Goal: Information Seeking & Learning: Learn about a topic

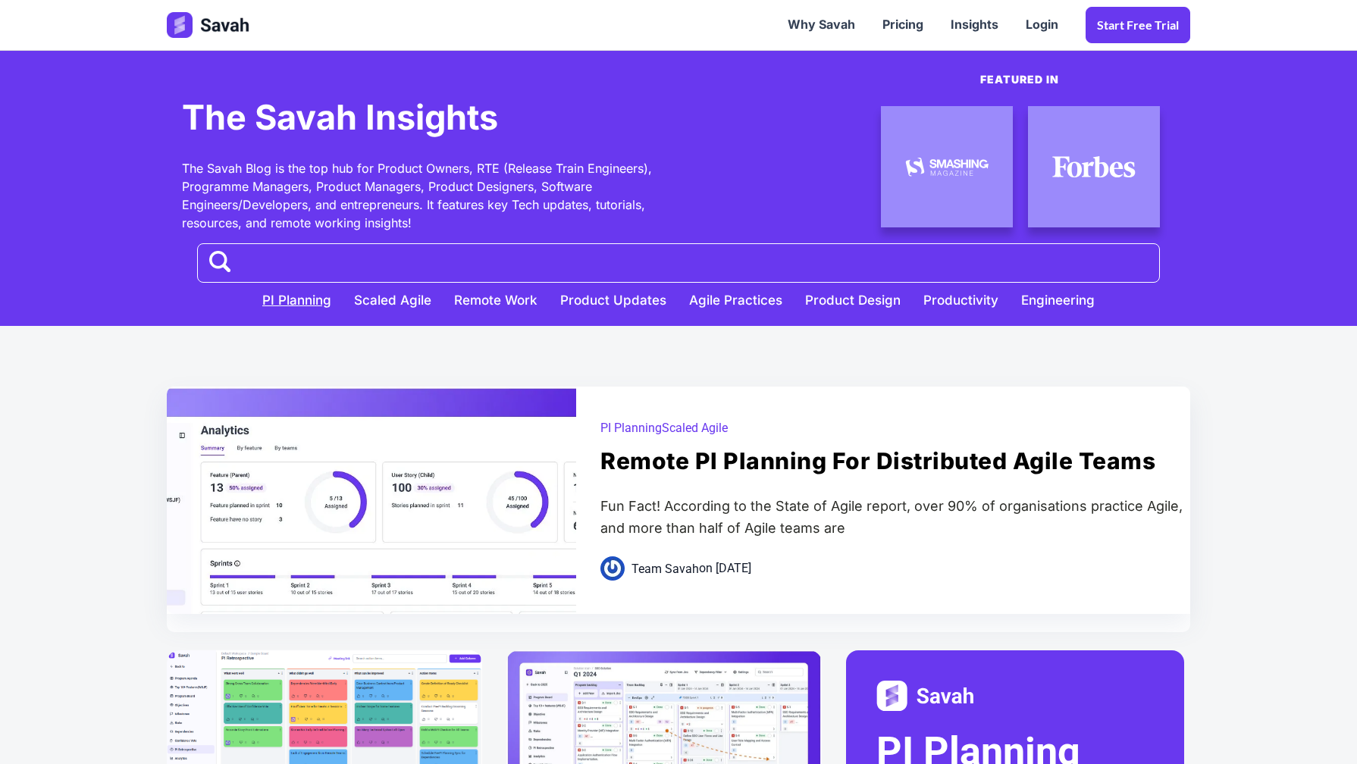
click at [296, 301] on link "PI Planning" at bounding box center [297, 297] width 92 height 28
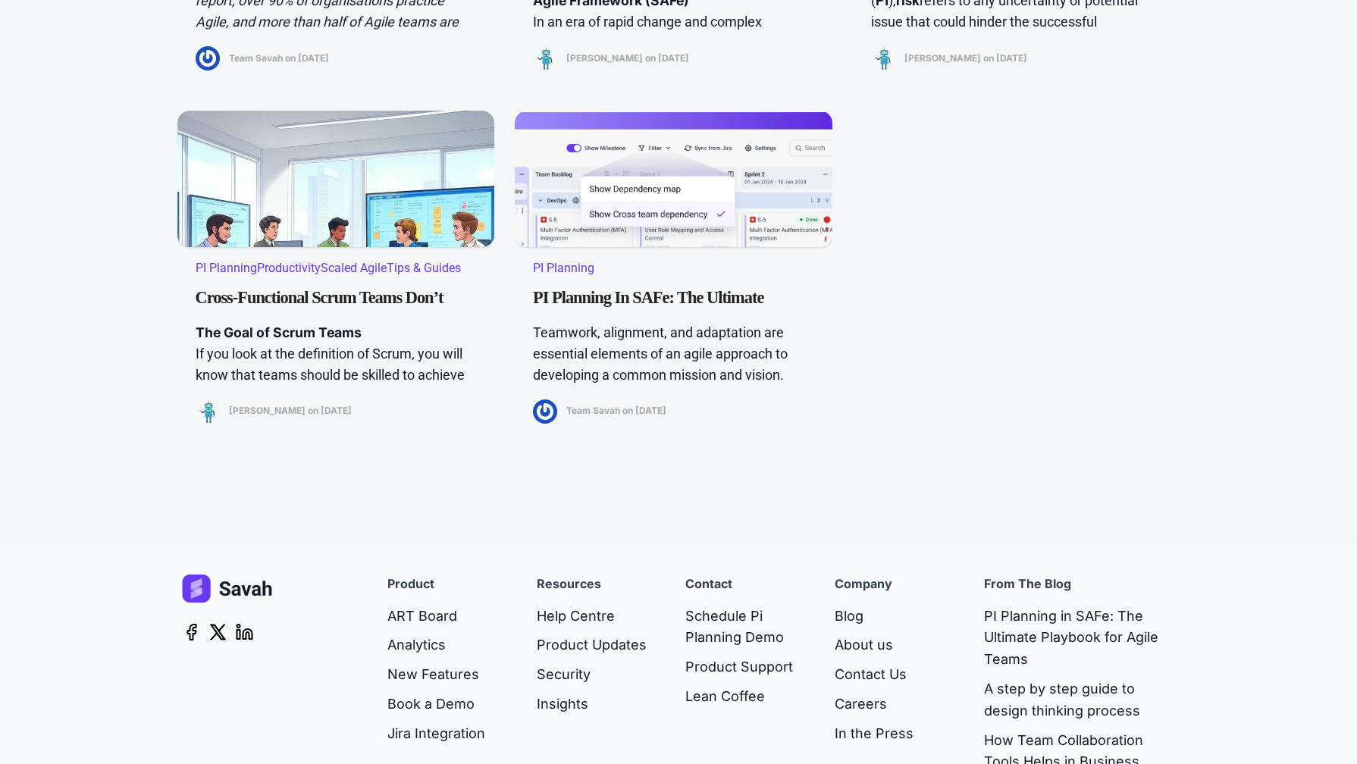
scroll to position [1028, 0]
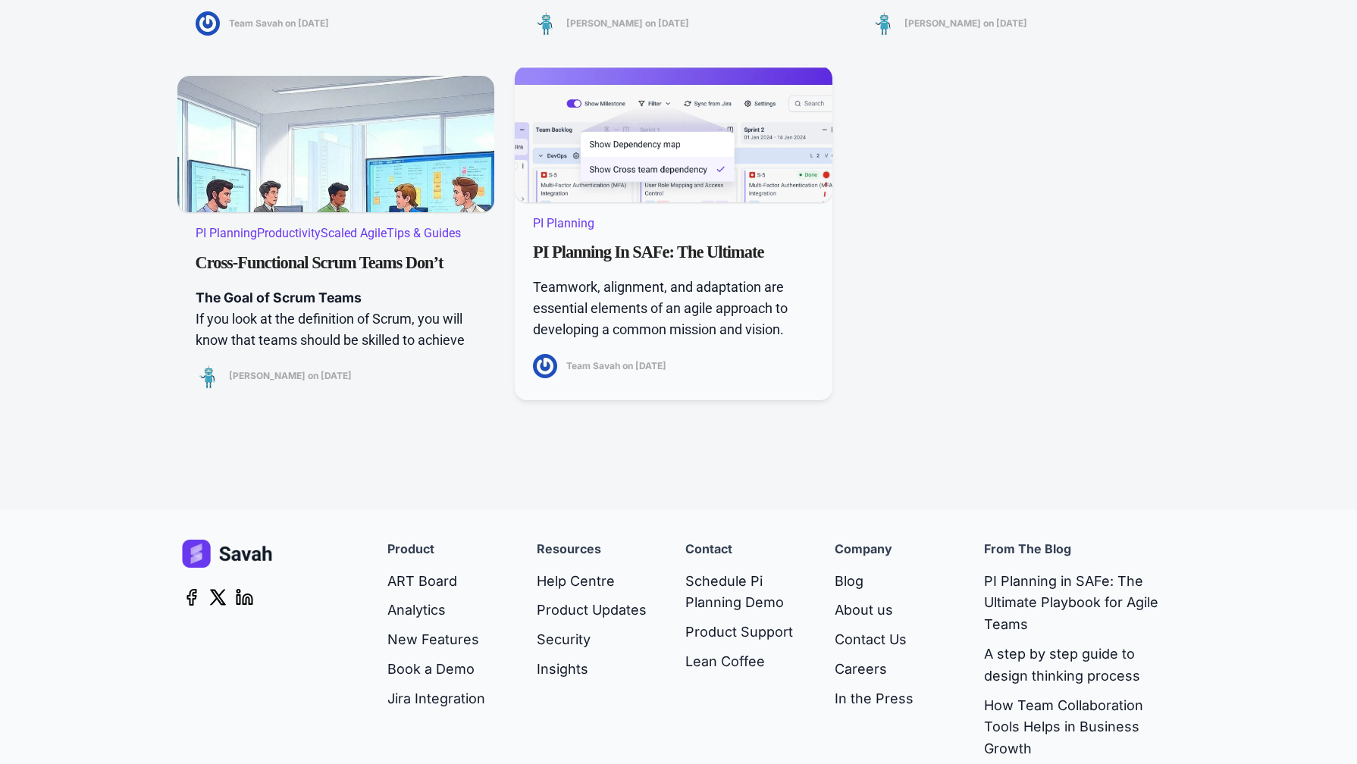
click at [662, 282] on p "Teamwork, alignment, and adaptation are essential elements of an agile approach…" at bounding box center [673, 319] width 281 height 85
click at [674, 236] on link "PI Planning in SAFe: The Ultimate Playbook for Agile Teams" at bounding box center [673, 249] width 281 height 27
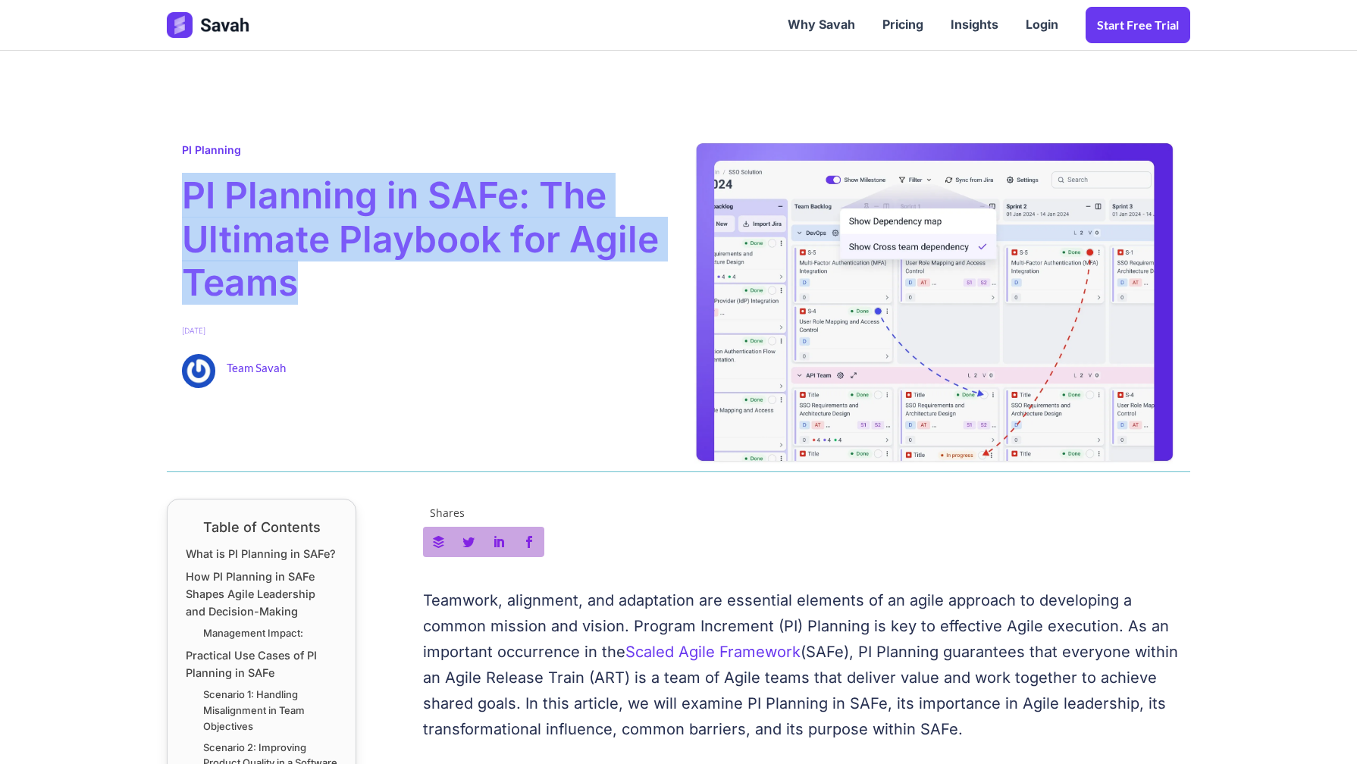
drag, startPoint x: 183, startPoint y: 192, endPoint x: 425, endPoint y: 292, distance: 261.8
click at [425, 292] on span "PI Planning in SAFe: The Ultimate Playbook for Agile Teams" at bounding box center [423, 239] width 482 height 131
copy span "PI Planning in SAFe: The Ultimate Playbook for Agile Teams"
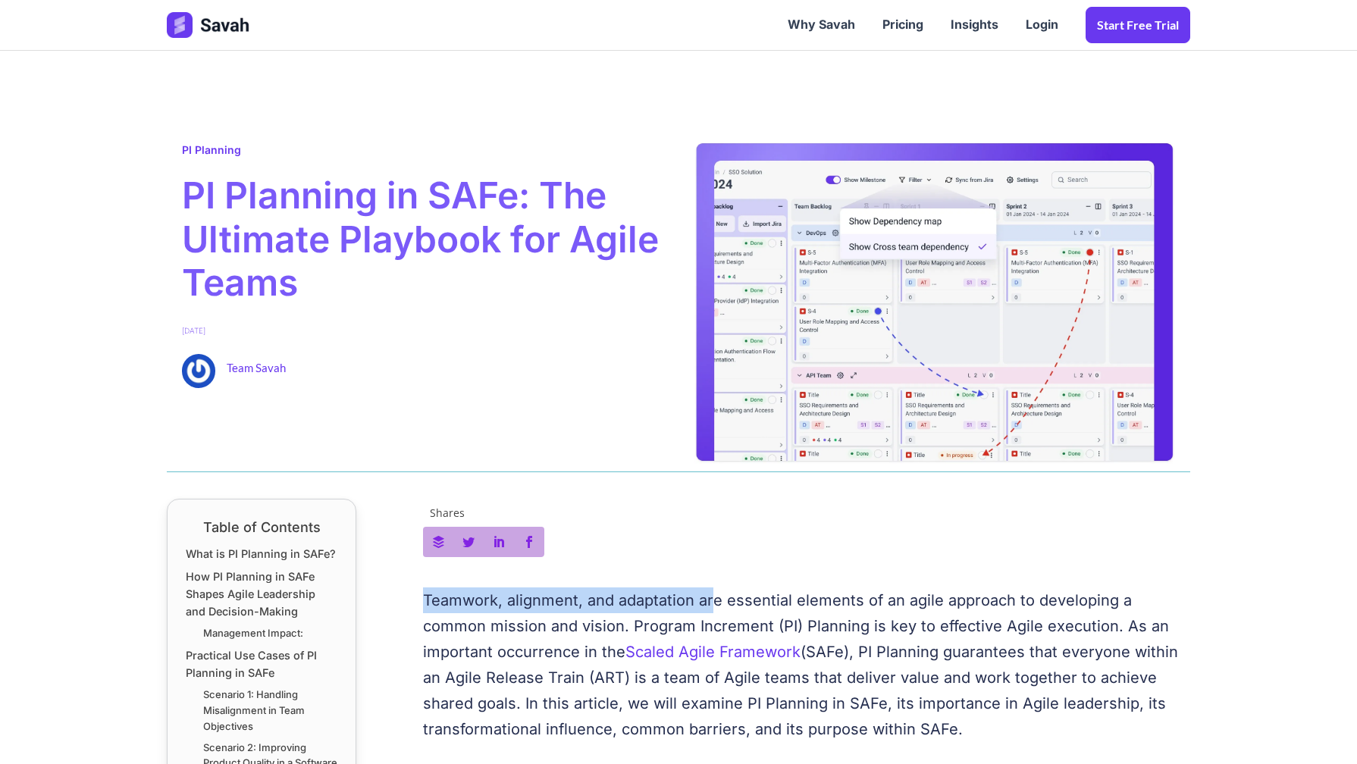
drag, startPoint x: 425, startPoint y: 604, endPoint x: 713, endPoint y: 610, distance: 287.5
click at [713, 610] on p "Teamwork, alignment, and adaptation are essential elements of an agile approach…" at bounding box center [807, 665] width 768 height 155
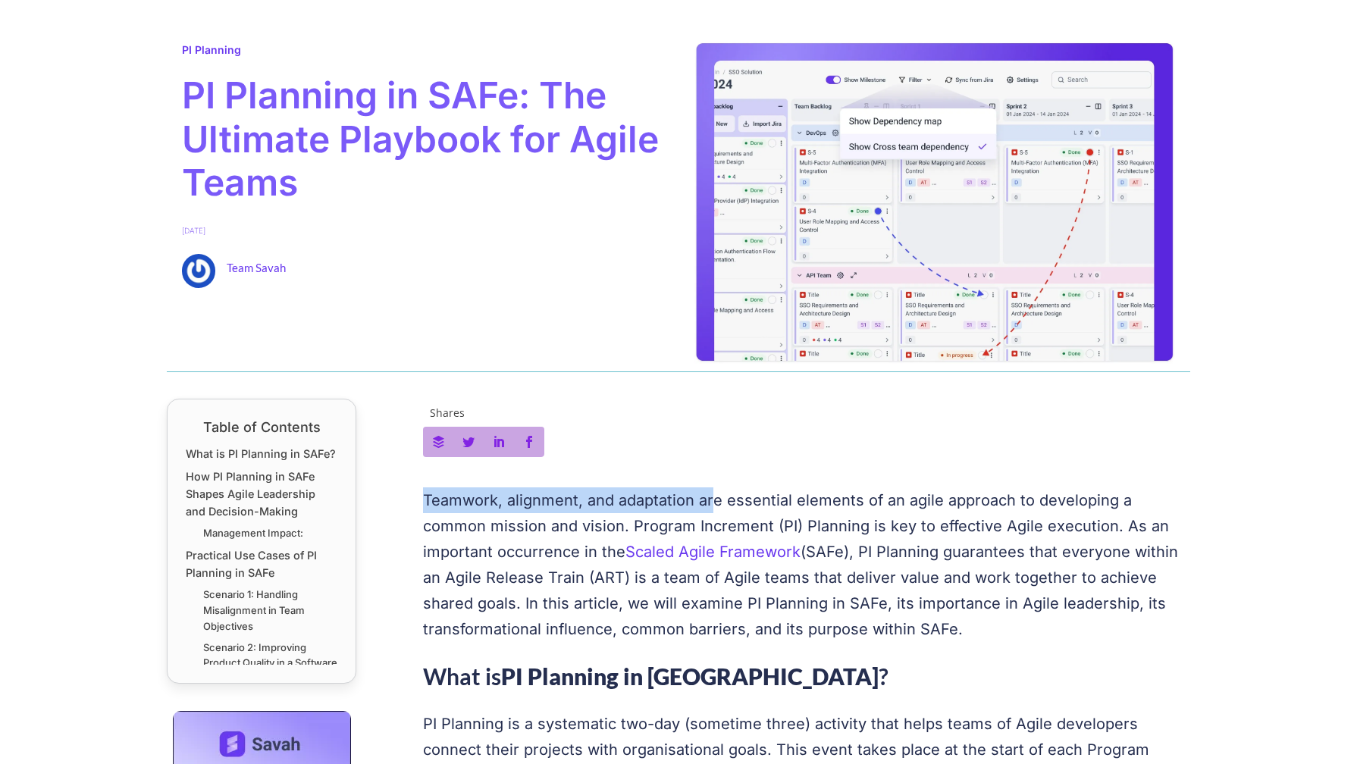
scroll to position [110, 0]
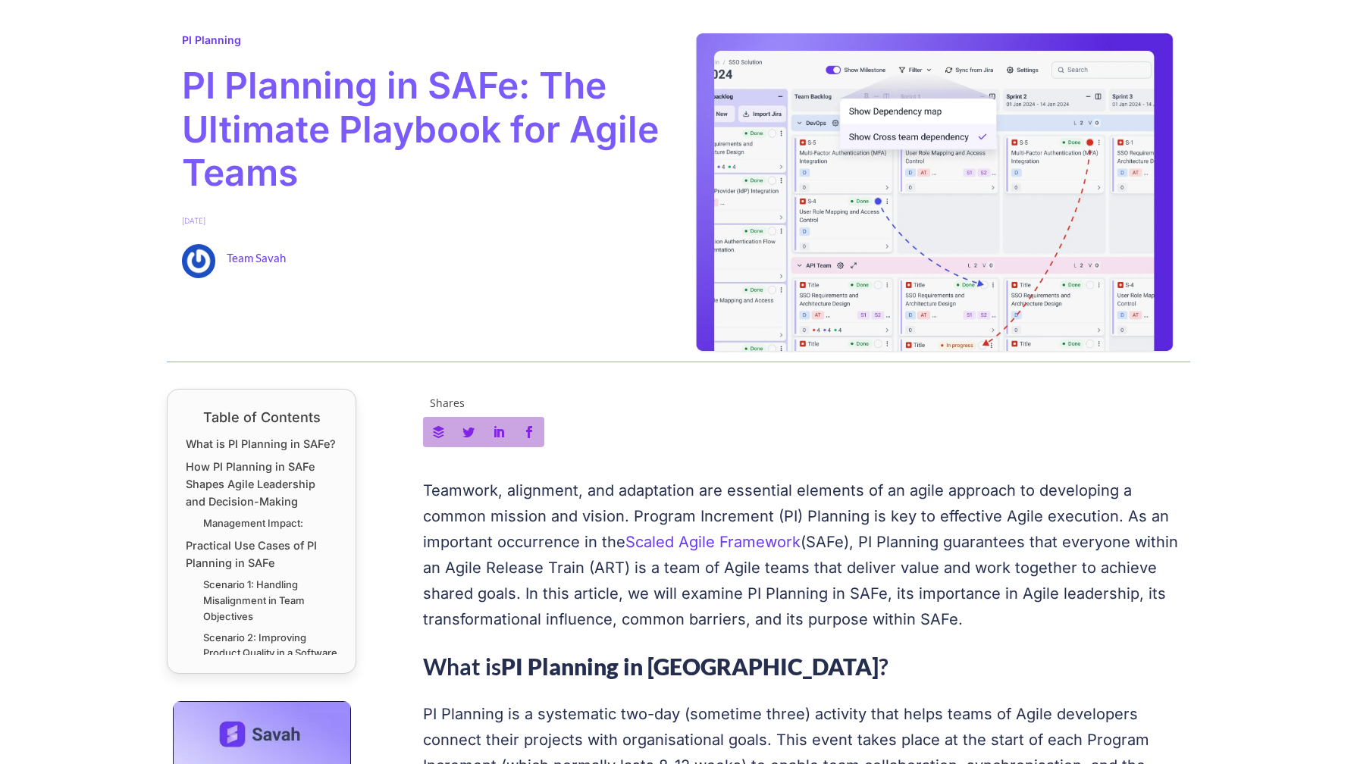
click at [1051, 513] on p "Teamwork, alignment, and adaptation are essential elements of an agile approach…" at bounding box center [807, 555] width 768 height 155
click at [561, 517] on p "Teamwork, alignment, and adaptation are essential elements of an agile approach…" at bounding box center [807, 555] width 768 height 155
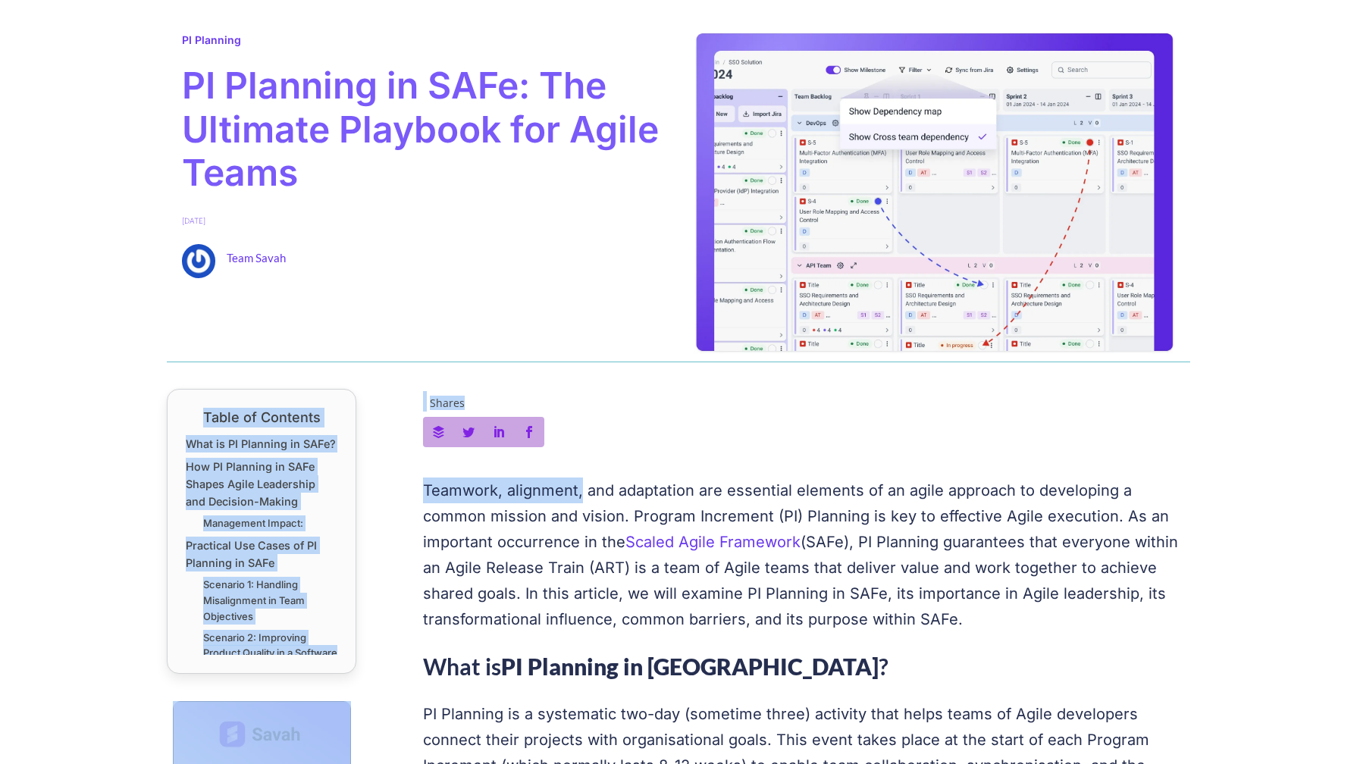
drag, startPoint x: 409, startPoint y: 491, endPoint x: 580, endPoint y: 491, distance: 171.4
click at [580, 491] on p "Teamwork, alignment, and adaptation are essential elements of an agile approach…" at bounding box center [807, 555] width 768 height 155
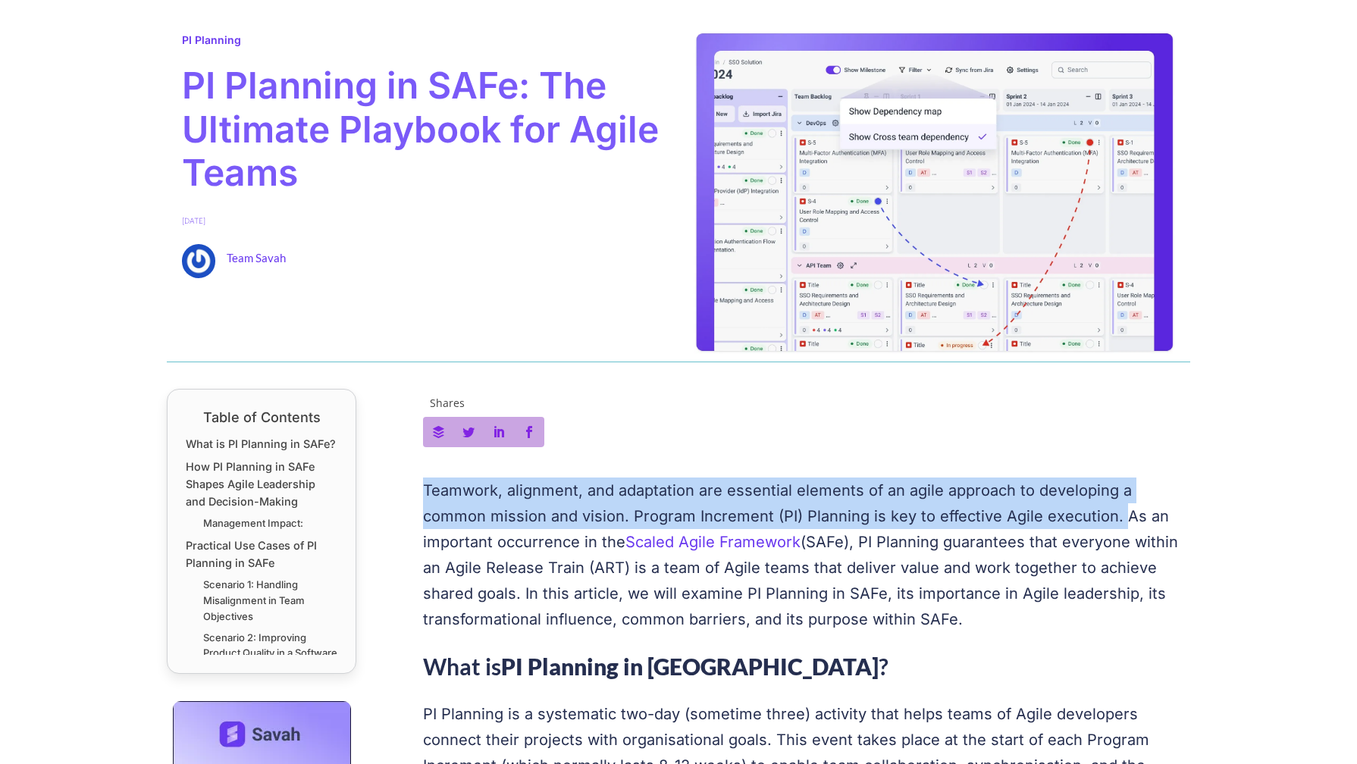
drag, startPoint x: 426, startPoint y: 492, endPoint x: 1049, endPoint y: 524, distance: 623.4
click at [1049, 524] on p "Teamwork, alignment, and adaptation are essential elements of an agile approach…" at bounding box center [807, 555] width 768 height 155
copy p "Teamwork, alignment, and adaptation are essential elements of an agile approach…"
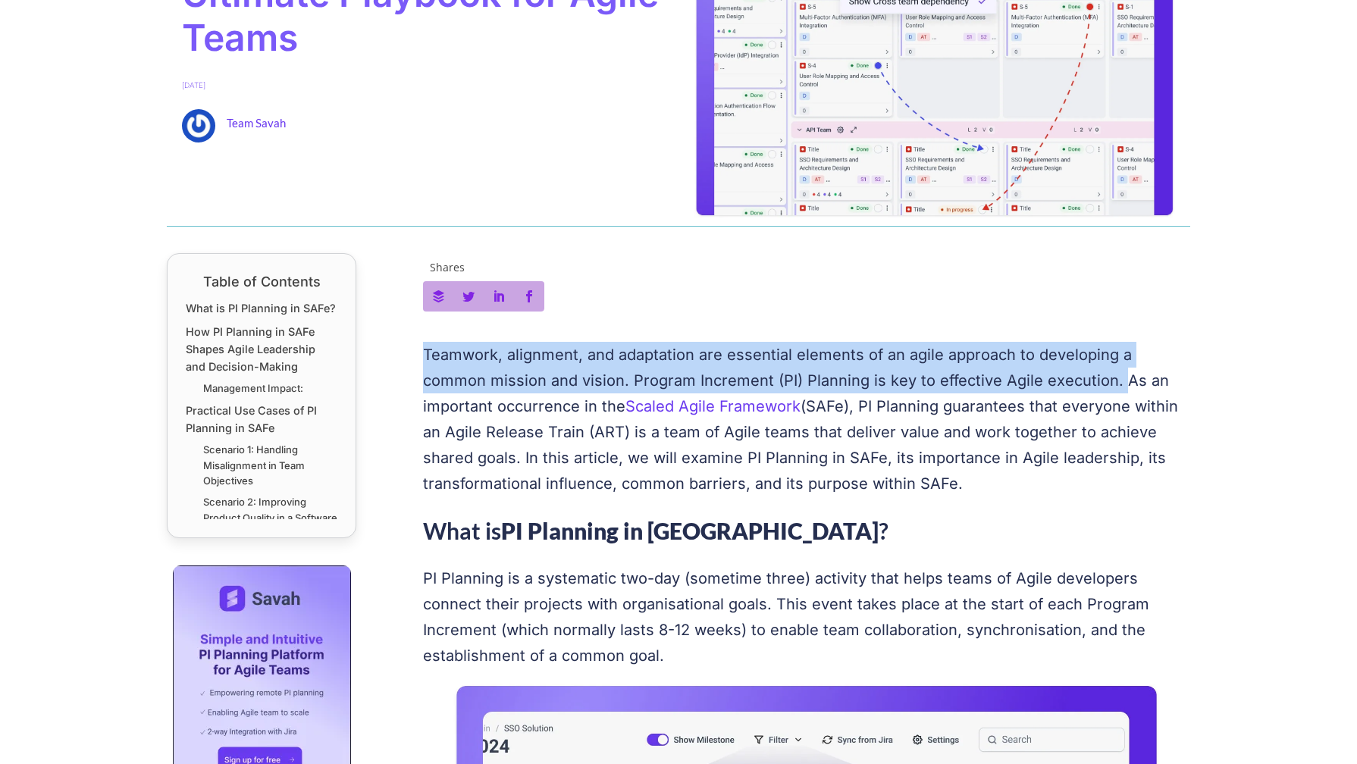
scroll to position [323, 0]
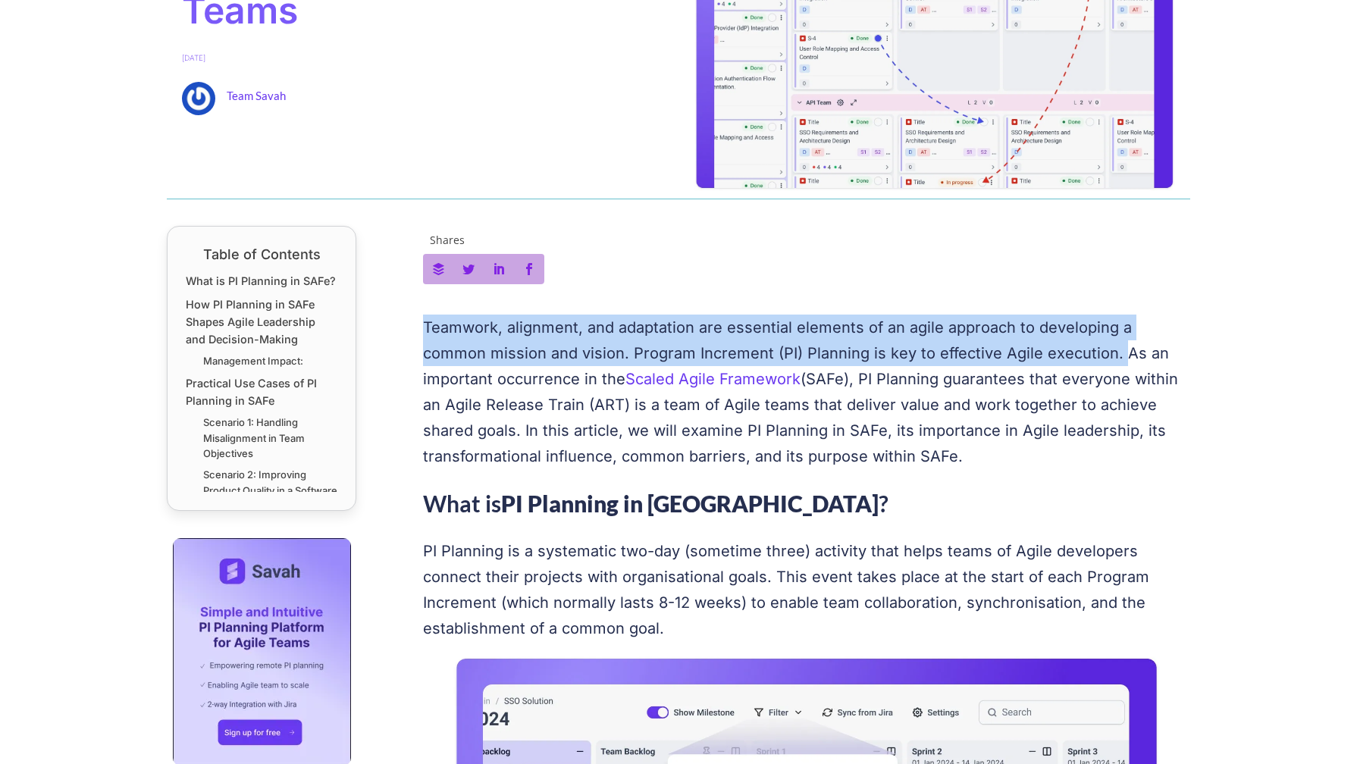
click at [1032, 344] on p "Teamwork, alignment, and adaptation are essential elements of an agile approach…" at bounding box center [807, 392] width 768 height 155
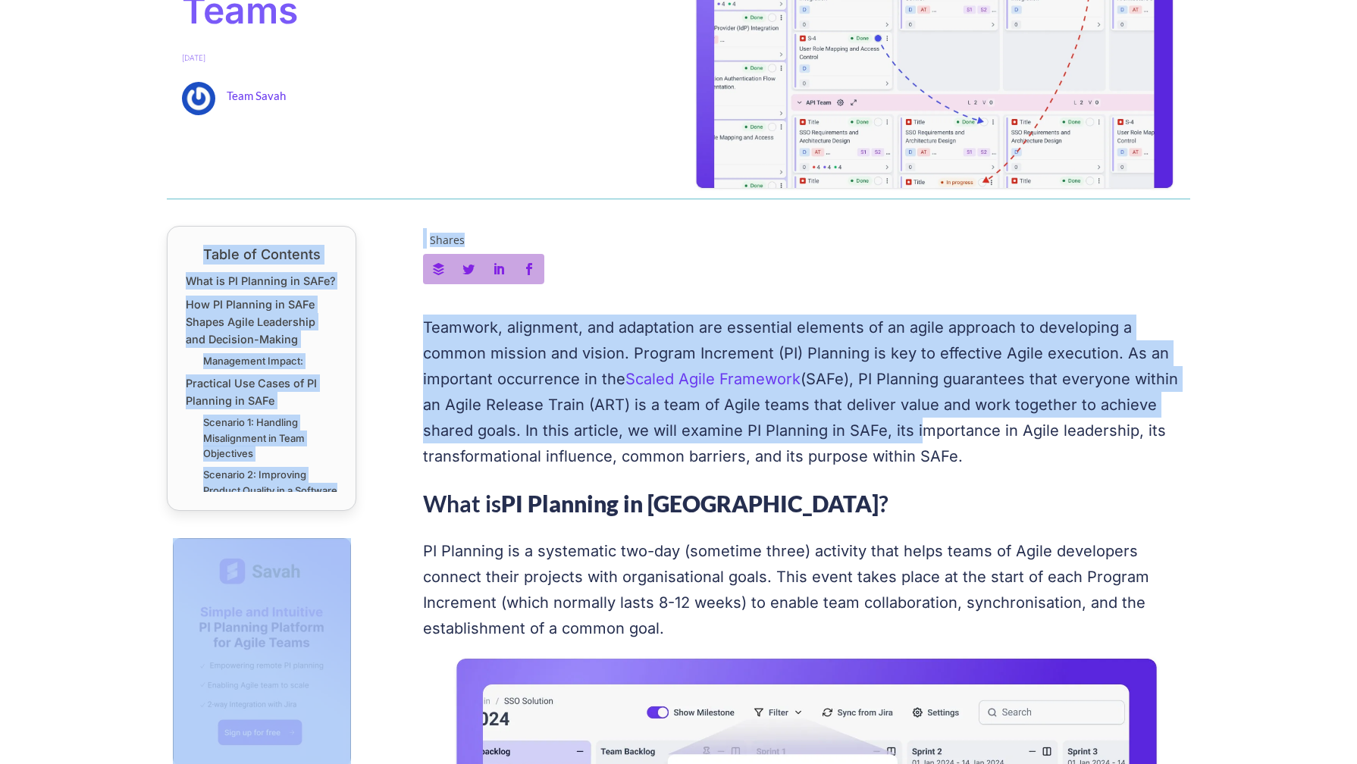
drag, startPoint x: 419, startPoint y: 432, endPoint x: 808, endPoint y: 432, distance: 389.0
click at [808, 432] on p "Teamwork, alignment, and adaptation are essential elements of an agile approach…" at bounding box center [807, 392] width 768 height 155
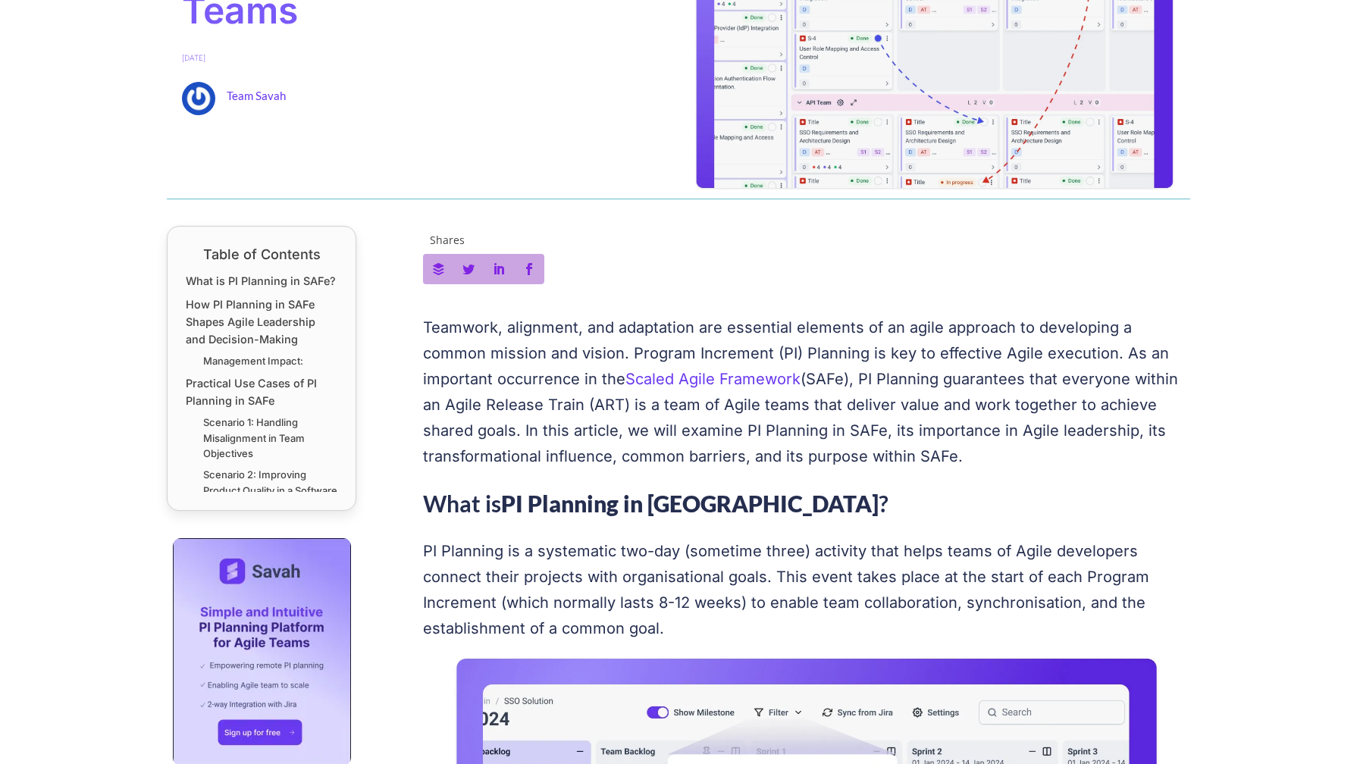
drag, startPoint x: 525, startPoint y: 432, endPoint x: 853, endPoint y: 454, distance: 329.1
click at [853, 454] on p "Teamwork, alignment, and adaptation are essential elements of an agile approach…" at bounding box center [807, 392] width 768 height 155
copy p "we will examine PI Planning in SAFe, its importance in Agile leadership, its tr…"
click at [683, 347] on p "Teamwork, alignment, and adaptation are essential elements of an agile approach…" at bounding box center [807, 392] width 768 height 155
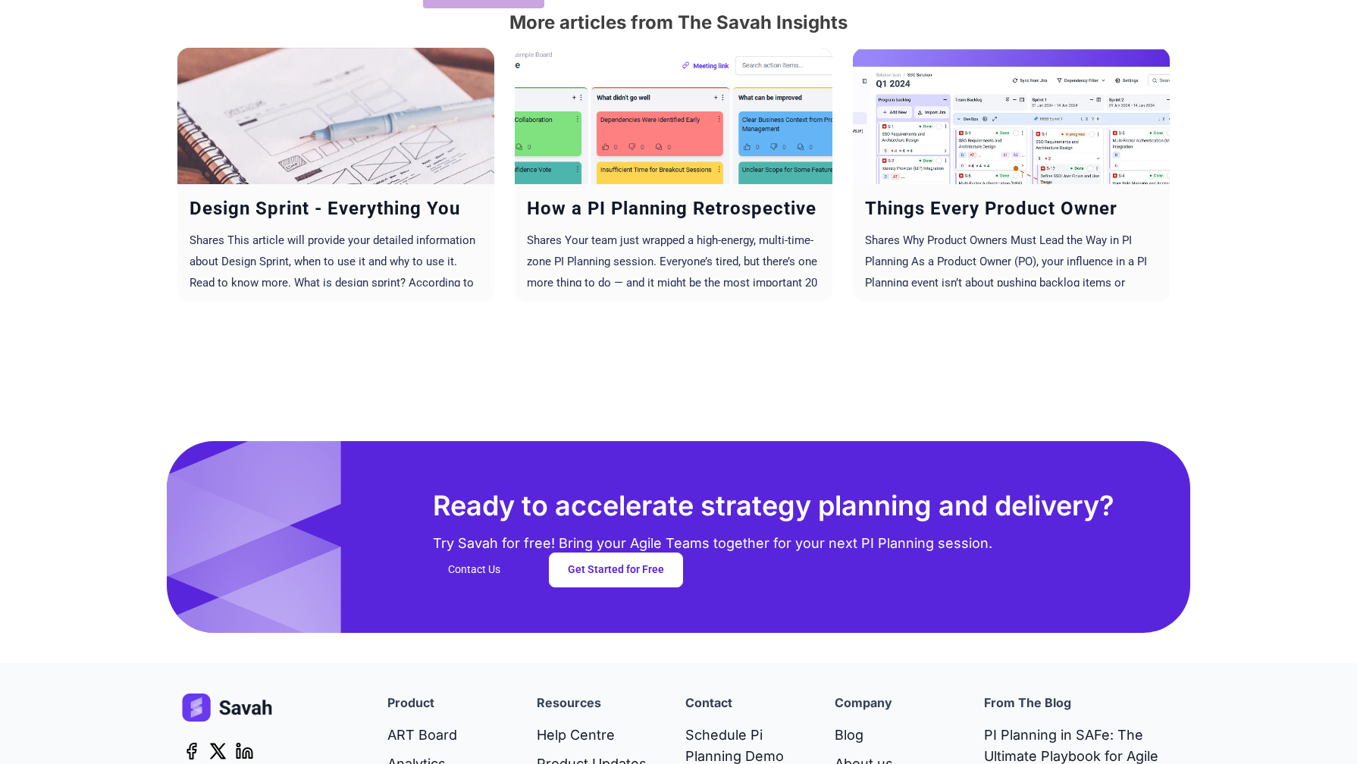
scroll to position [4894, 0]
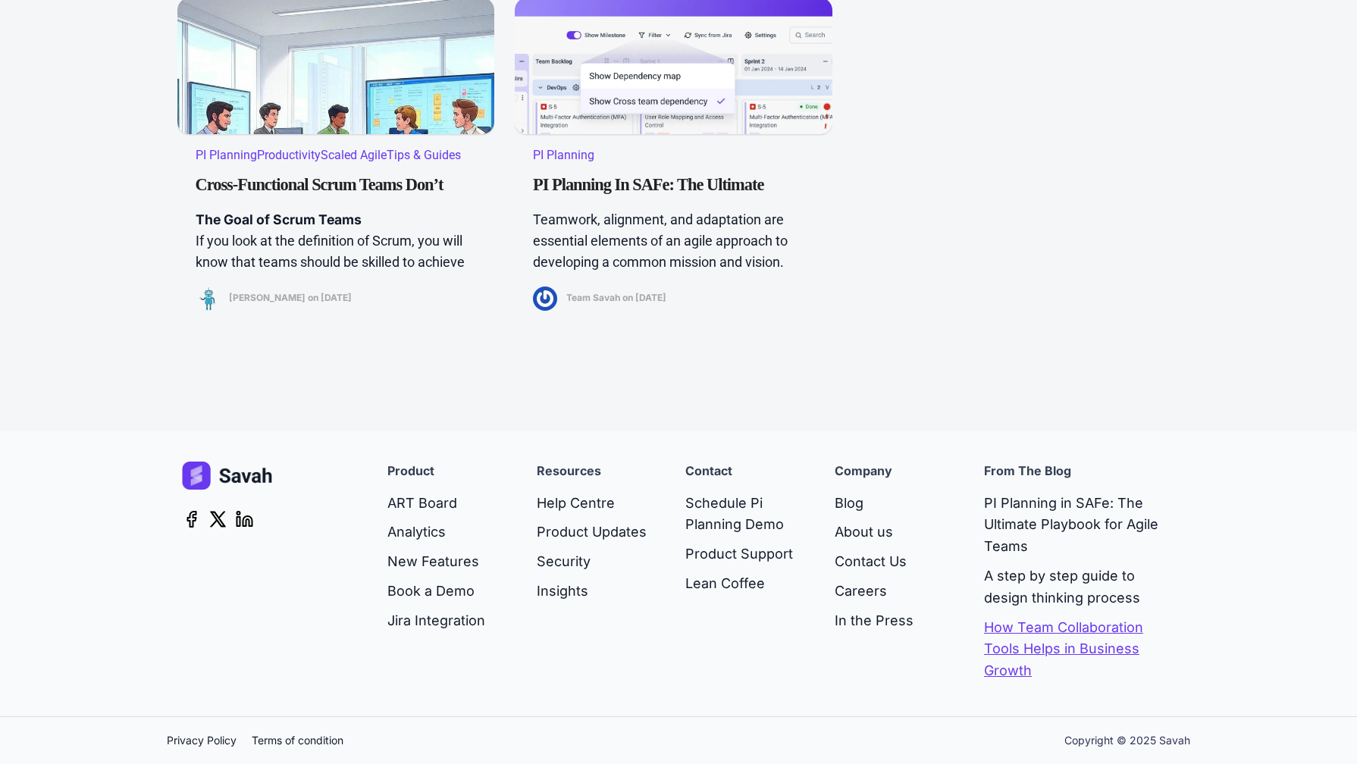
click at [1075, 633] on link "How Team Collaboration Tools Helps in Business Growth" at bounding box center [1079, 650] width 191 height 73
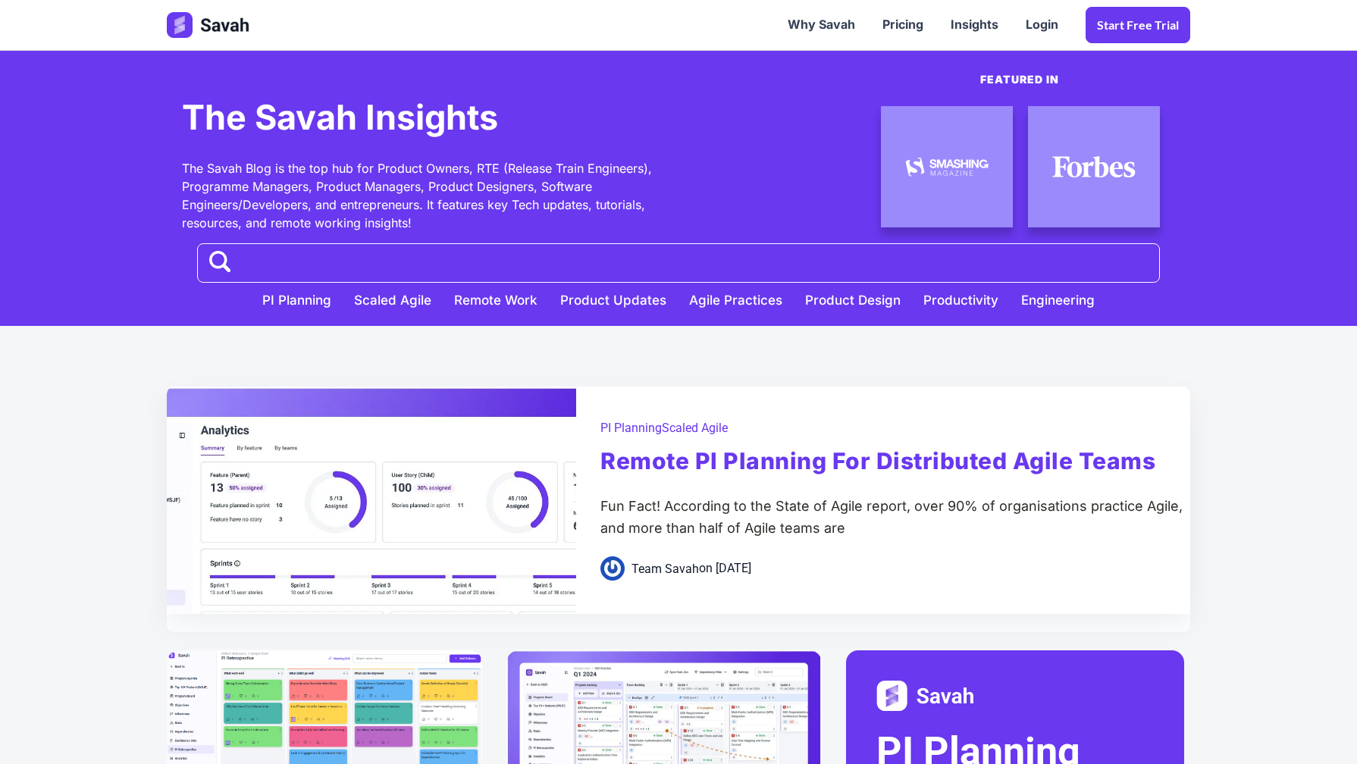
click at [664, 455] on link "Remote PI Planning for distributed agile teams" at bounding box center [878, 462] width 555 height 52
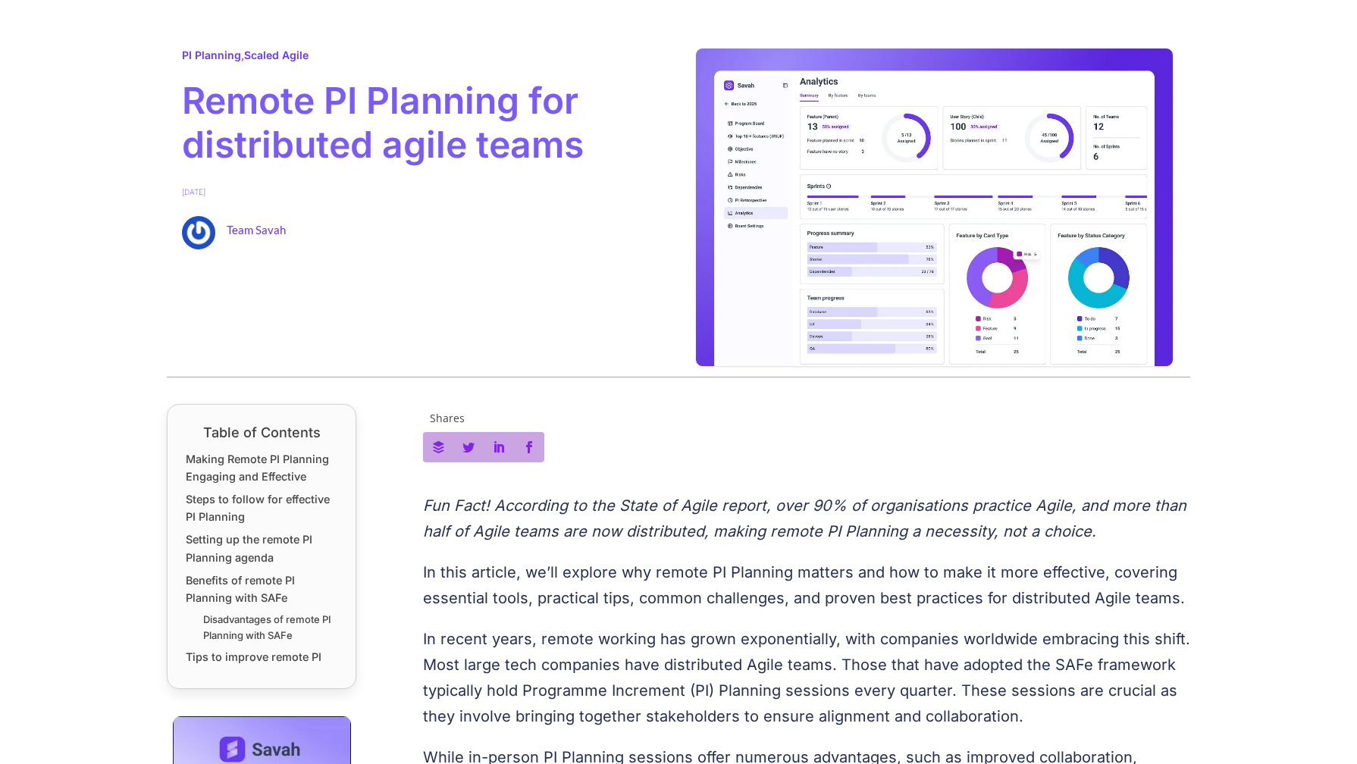
click at [188, 88] on span "Remote PI Planning for distributed agile teams" at bounding box center [423, 122] width 482 height 87
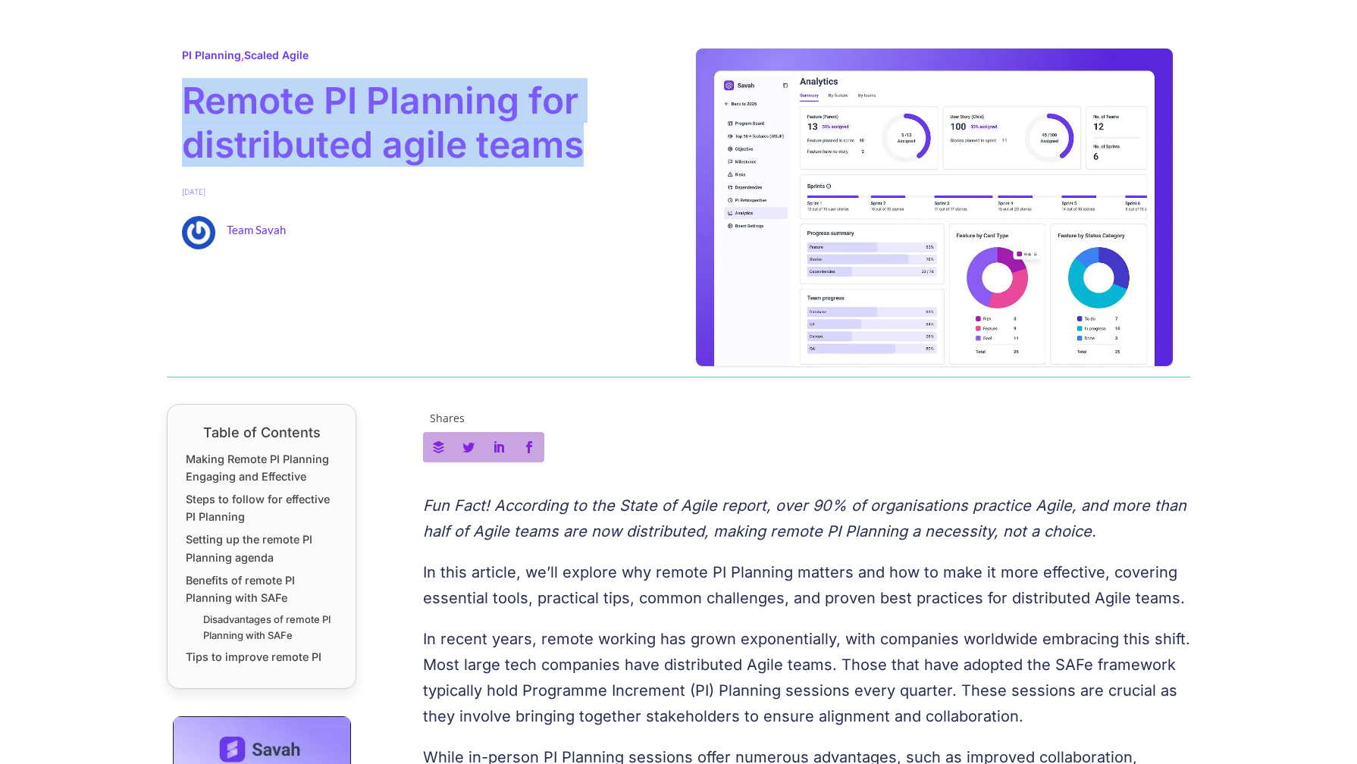
drag, startPoint x: 188, startPoint y: 88, endPoint x: 618, endPoint y: 163, distance: 436.5
click at [618, 163] on span "Remote PI Planning for distributed agile teams" at bounding box center [423, 122] width 482 height 87
copy span "Remote PI Planning for distributed agile teams"
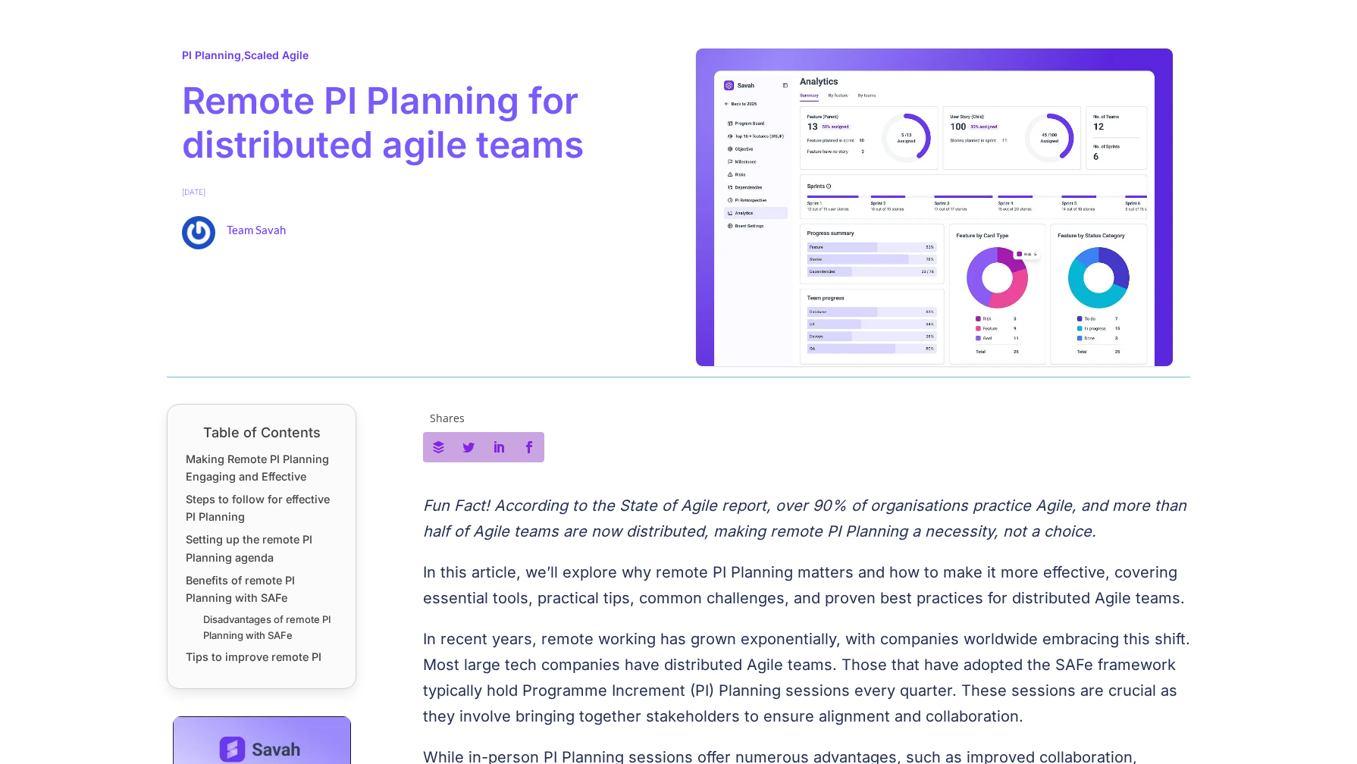
click at [705, 509] on em "Fun Fact! According to the State of Agile report, over 90% of organisations pra…" at bounding box center [805, 519] width 764 height 44
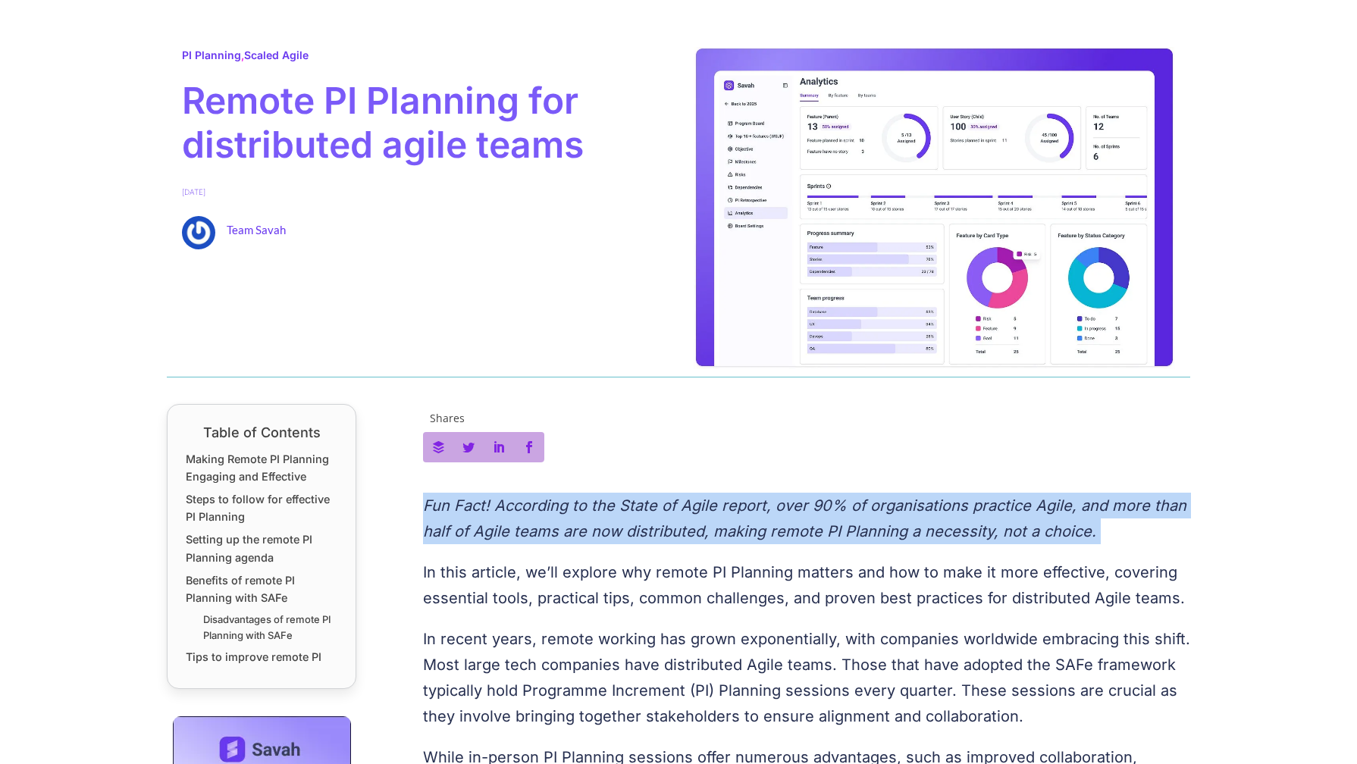
click at [705, 509] on em "Fun Fact! According to the State of Agile report, over 90% of organisations pra…" at bounding box center [805, 519] width 764 height 44
copy em "Fun Fact! According to the State of Agile report, over 90% of organisations pra…"
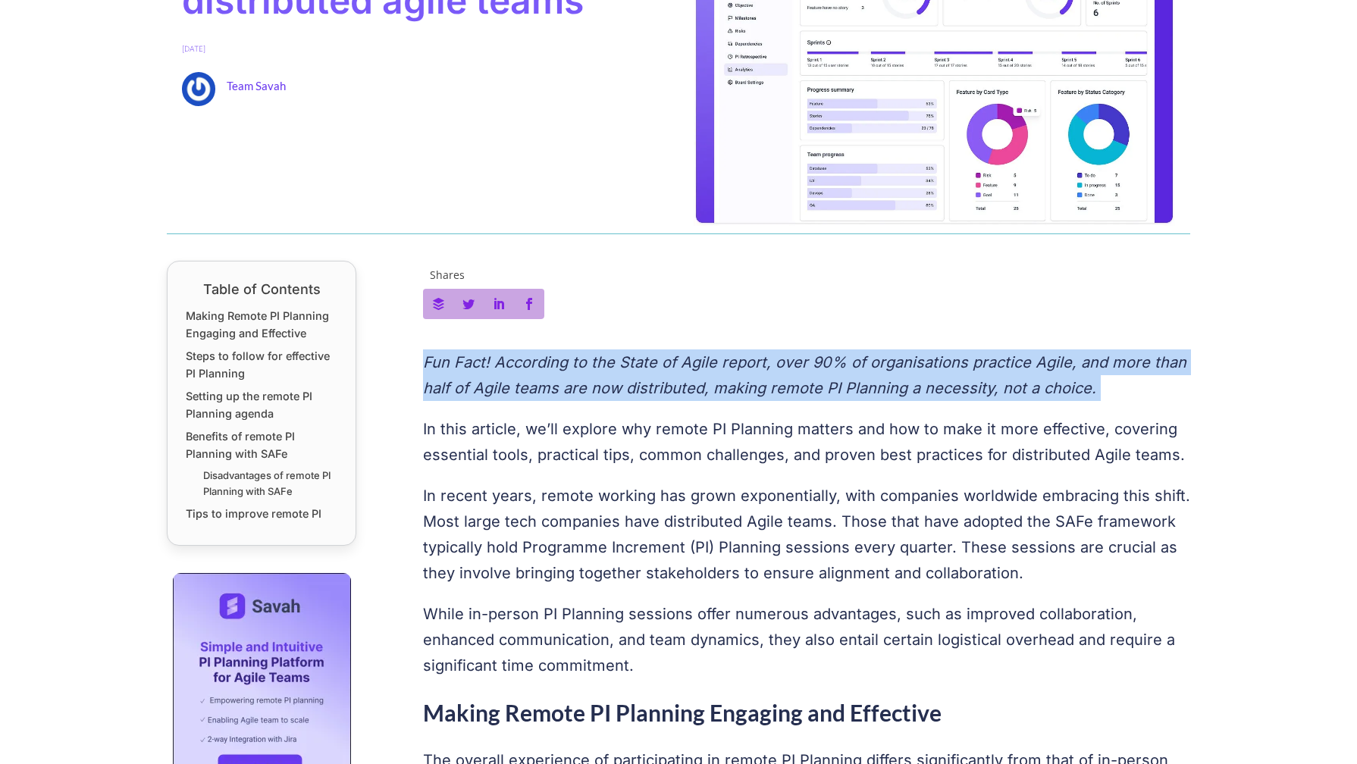
scroll to position [336, 0]
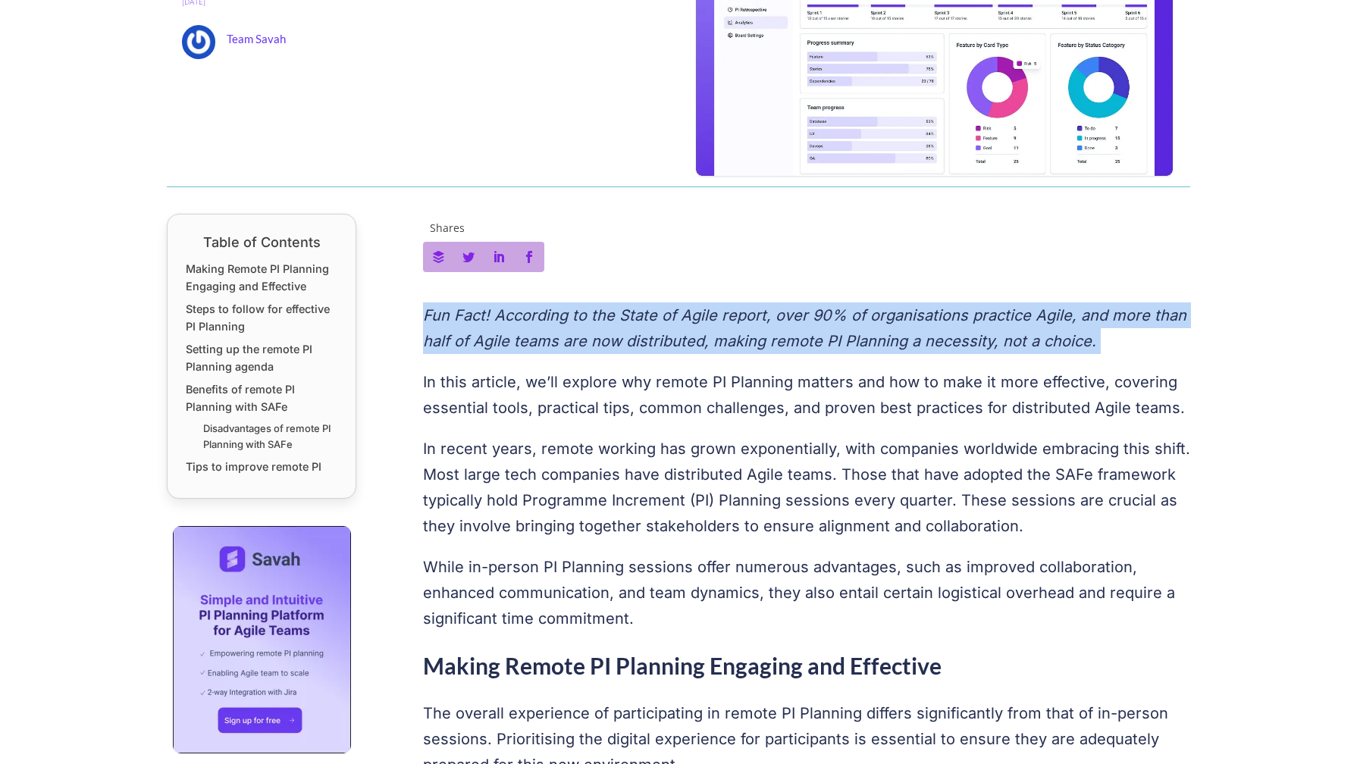
click at [538, 320] on em "Fun Fact! According to the State of Agile report, over 90% of organisations pra…" at bounding box center [805, 328] width 764 height 44
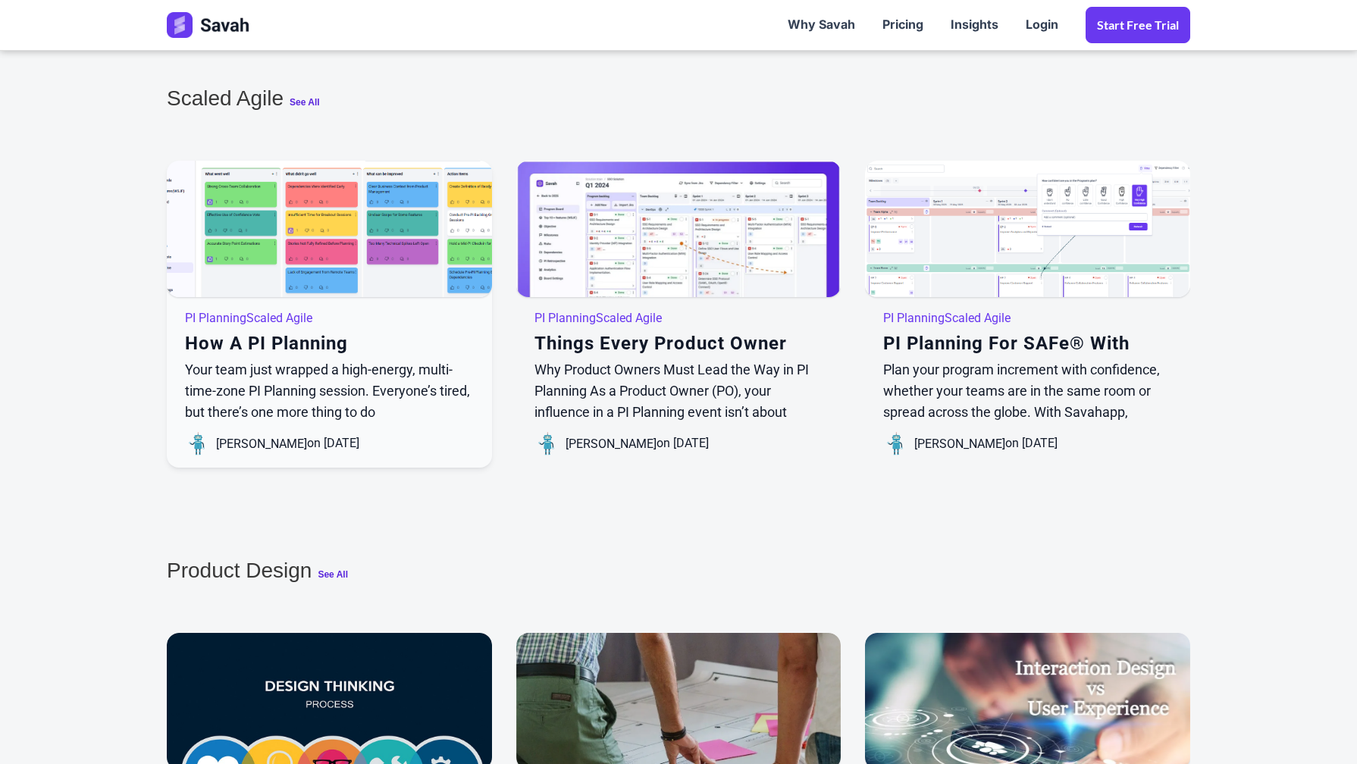
scroll to position [3902, 0]
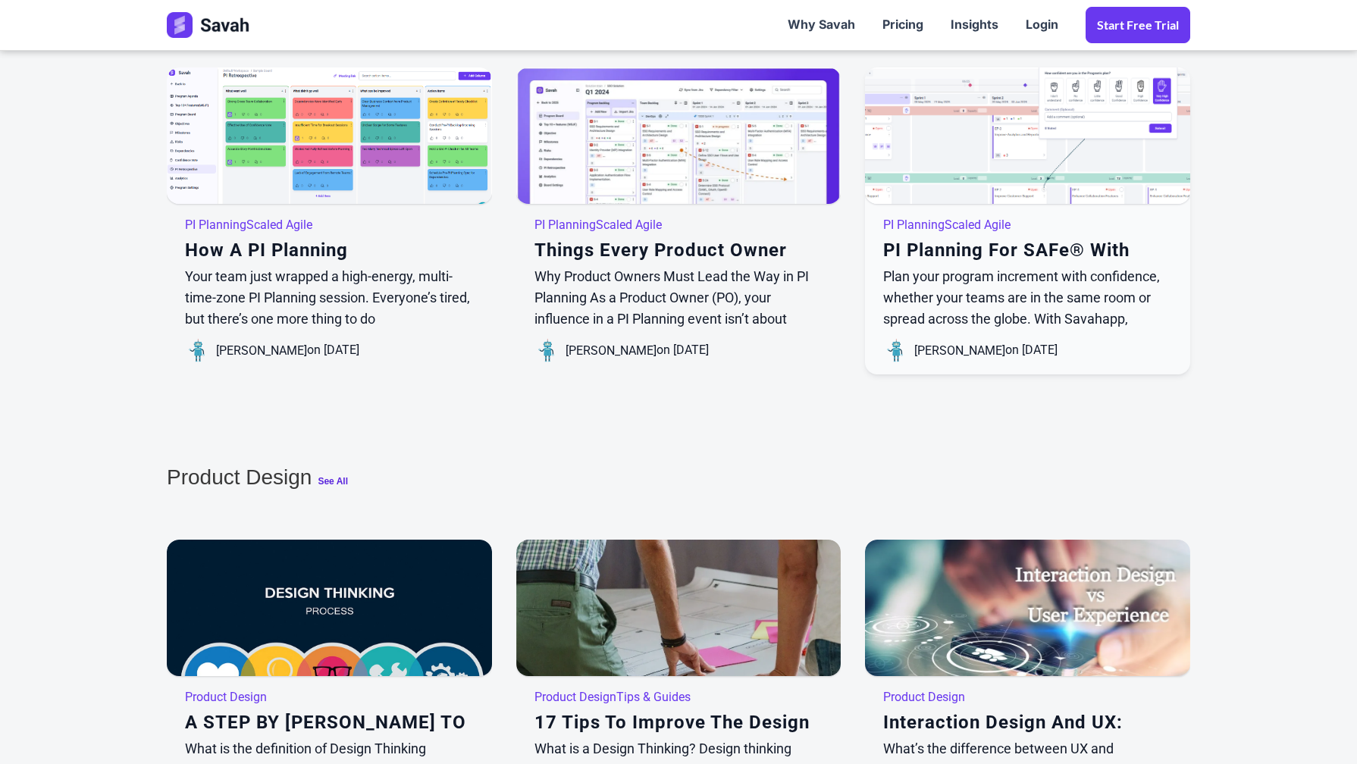
click at [943, 151] on img at bounding box center [1028, 159] width 390 height 220
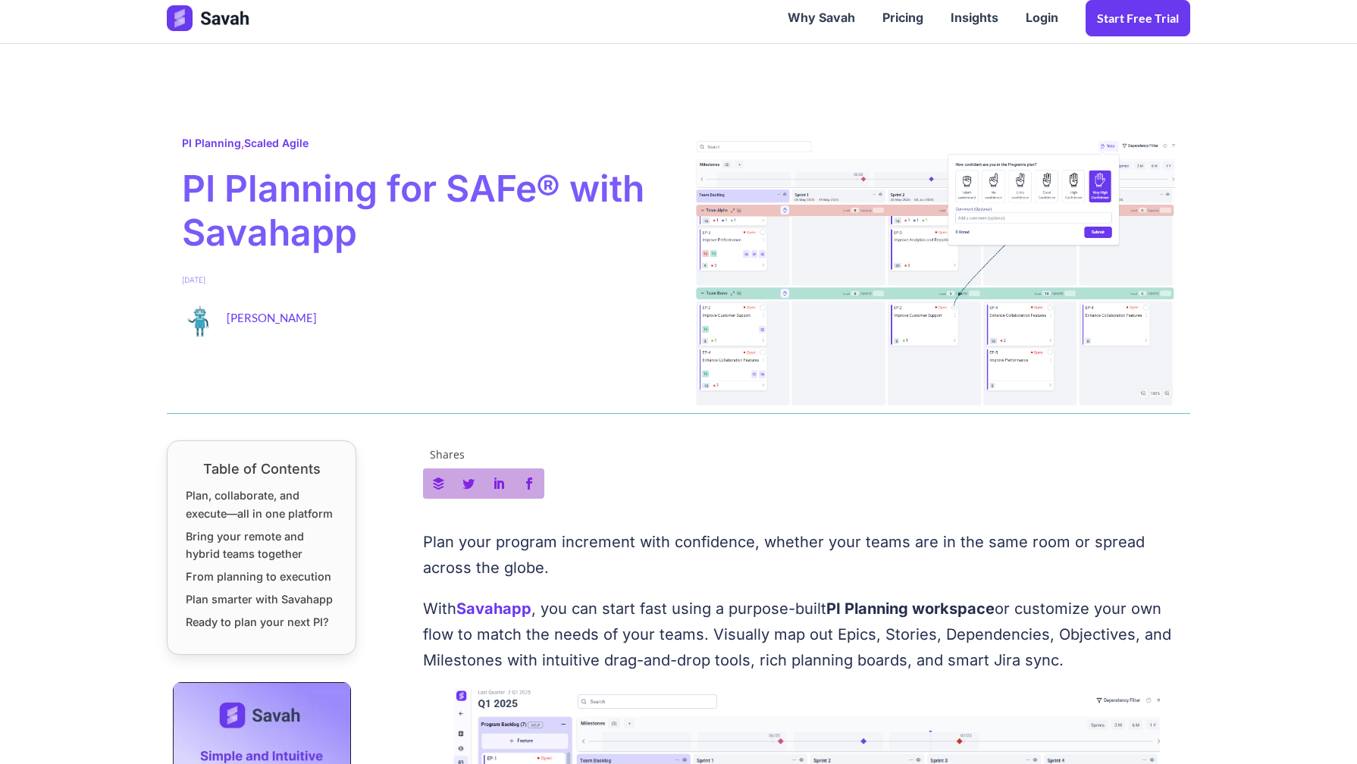
click at [486, 206] on span "PI Planning for SAFe® with Savahapp" at bounding box center [423, 210] width 482 height 87
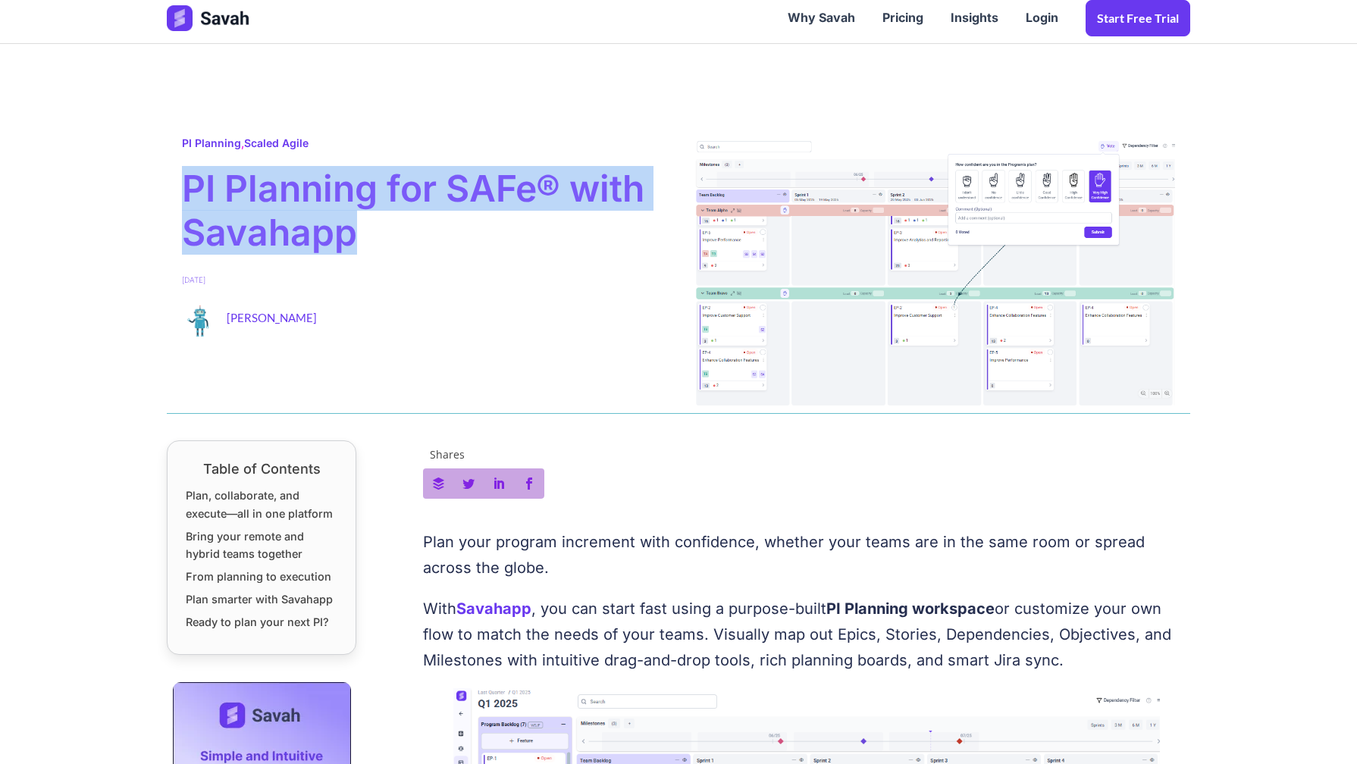
click at [486, 206] on span "PI Planning for SAFe® with Savahapp" at bounding box center [423, 210] width 482 height 87
click at [542, 203] on span "PI Planning for SAFe® with Savahapp" at bounding box center [423, 210] width 482 height 87
drag, startPoint x: 178, startPoint y: 188, endPoint x: 369, endPoint y: 236, distance: 197.0
click at [369, 236] on div "PI Planning , Scaled Agile PI Planning for SAFe® with Savahapp June 26, 2025 Em…" at bounding box center [423, 270] width 512 height 271
copy span "PI Planning for SAFe® with Savahapp"
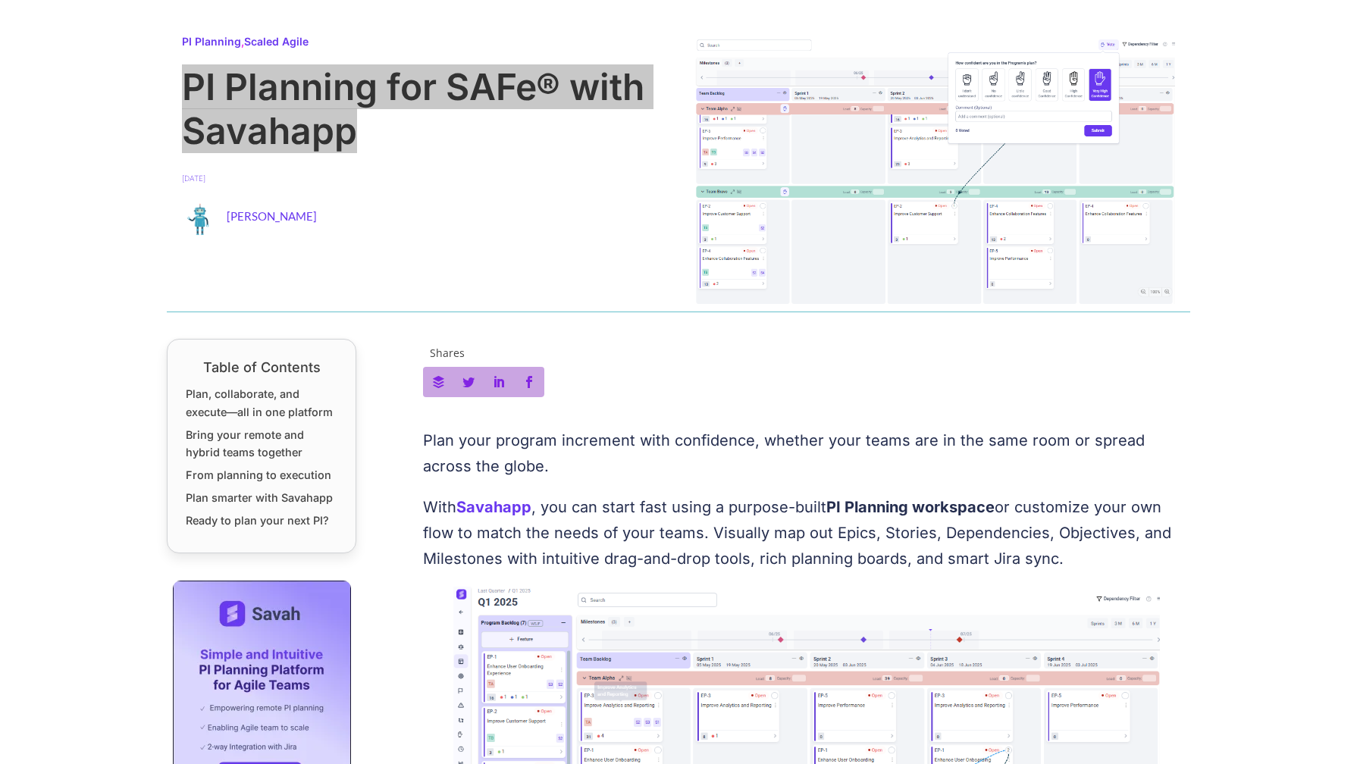
scroll to position [109, 0]
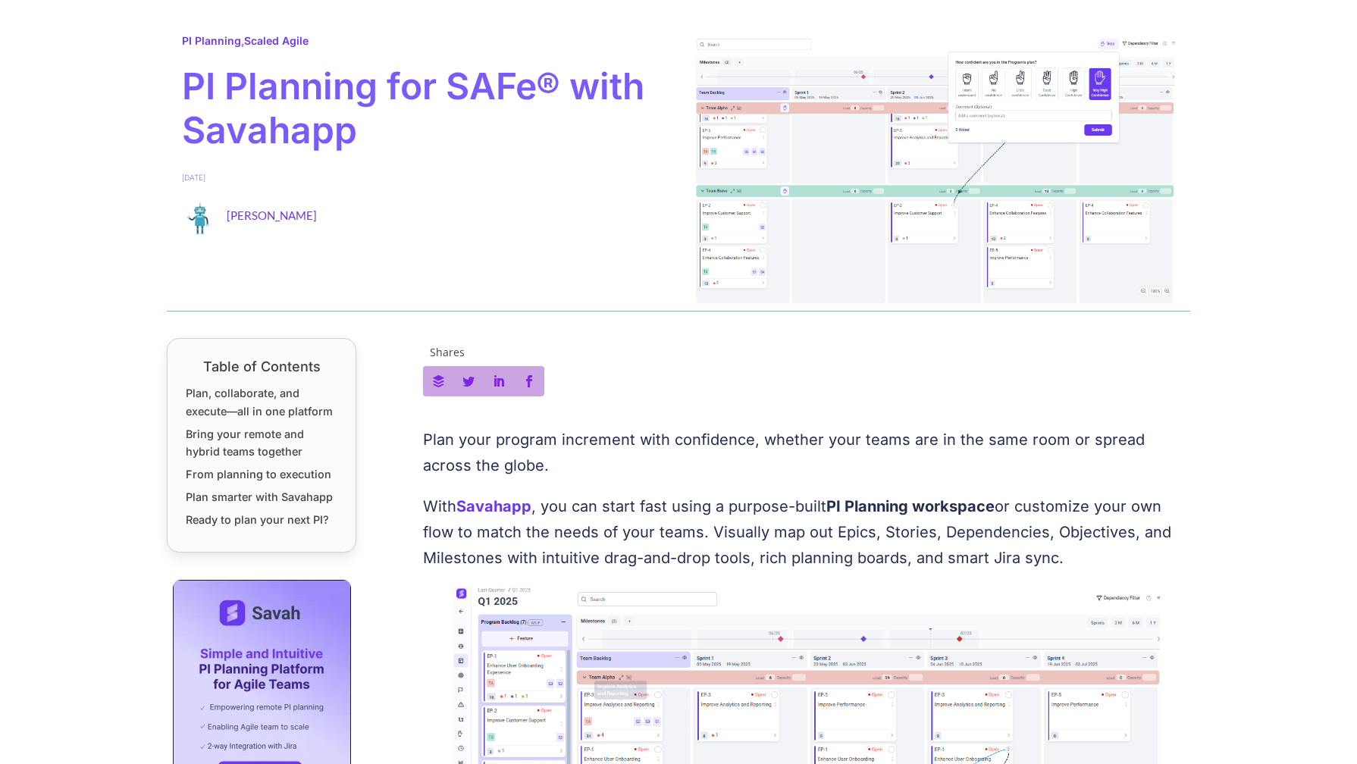
click at [554, 437] on p "Plan your program increment with confidence, whether your teams are in the same…" at bounding box center [807, 453] width 768 height 52
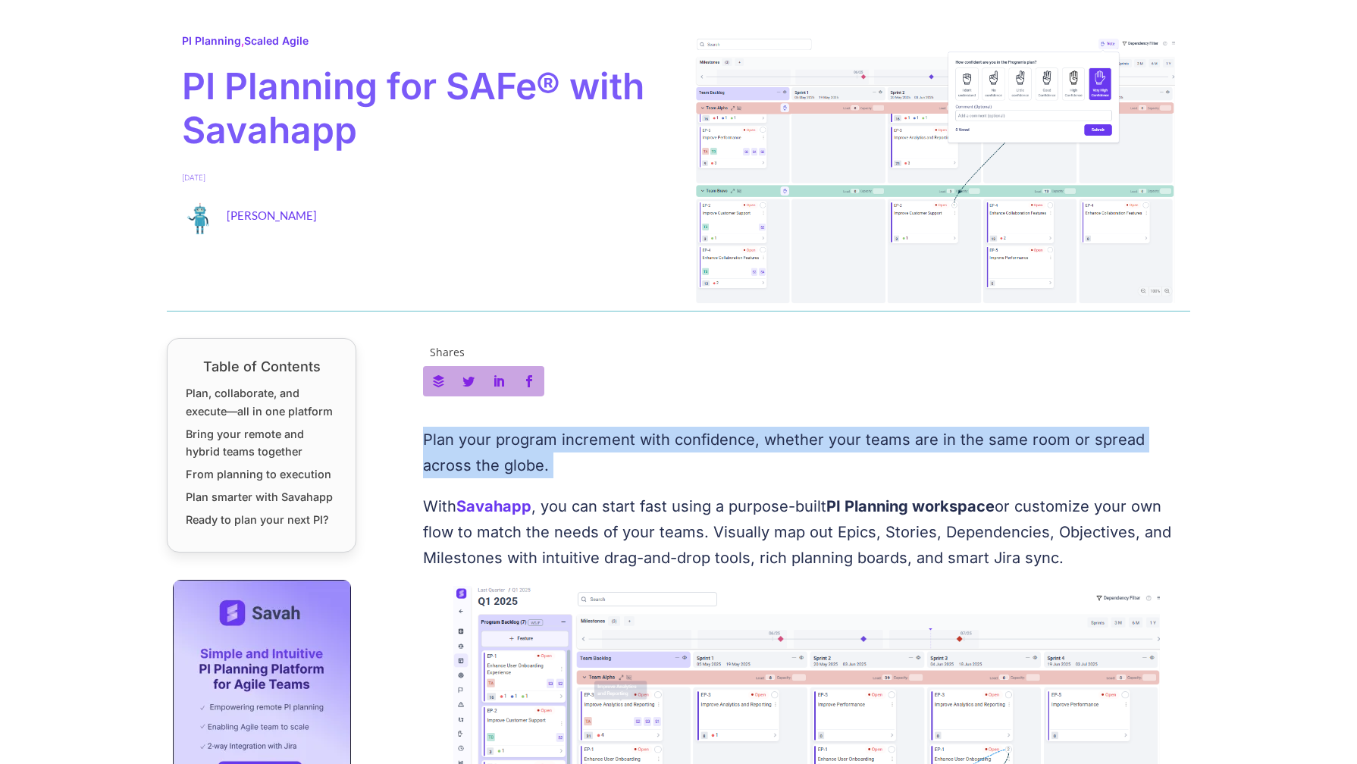
click at [554, 437] on p "Plan your program increment with confidence, whether your teams are in the same…" at bounding box center [807, 453] width 768 height 52
copy p "Plan your program increment with confidence, whether your teams are in the same…"
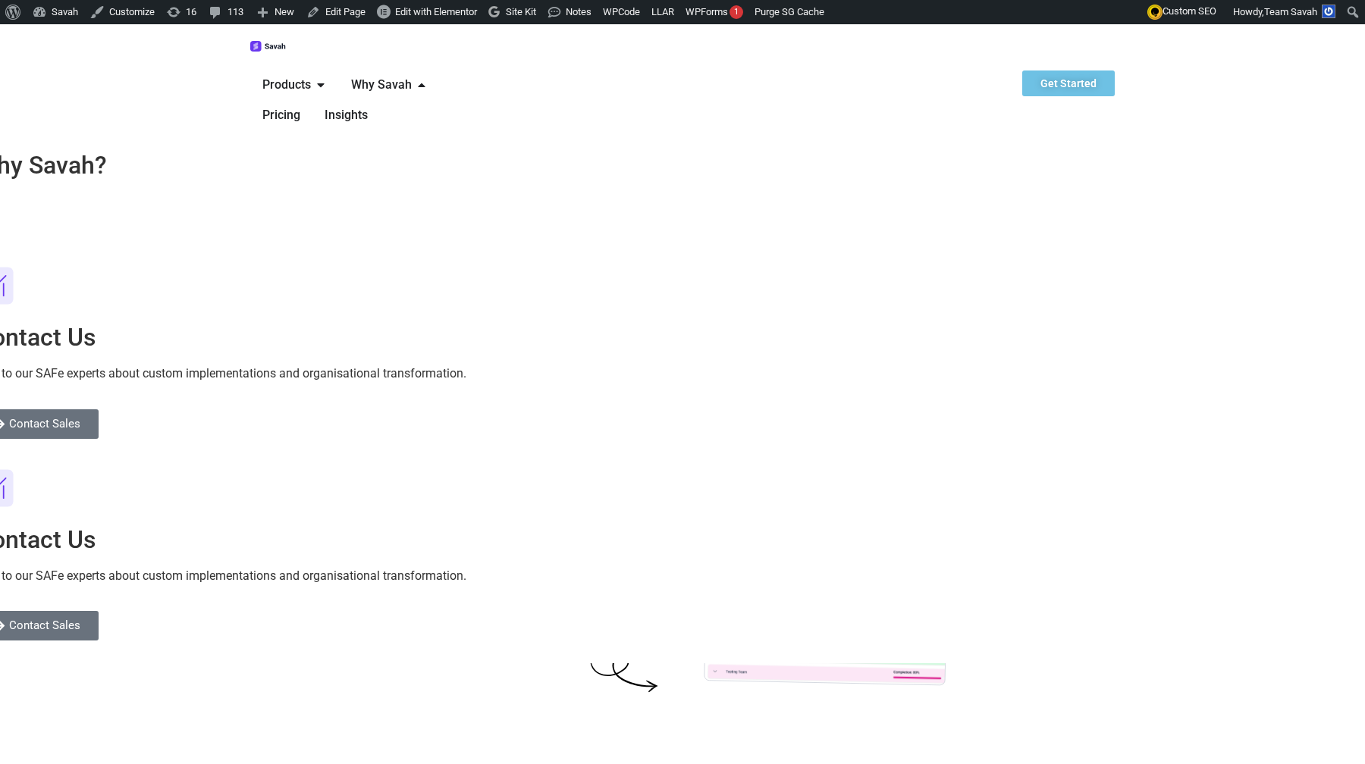
click at [80, 620] on span "Contact Sales" at bounding box center [44, 625] width 71 height 11
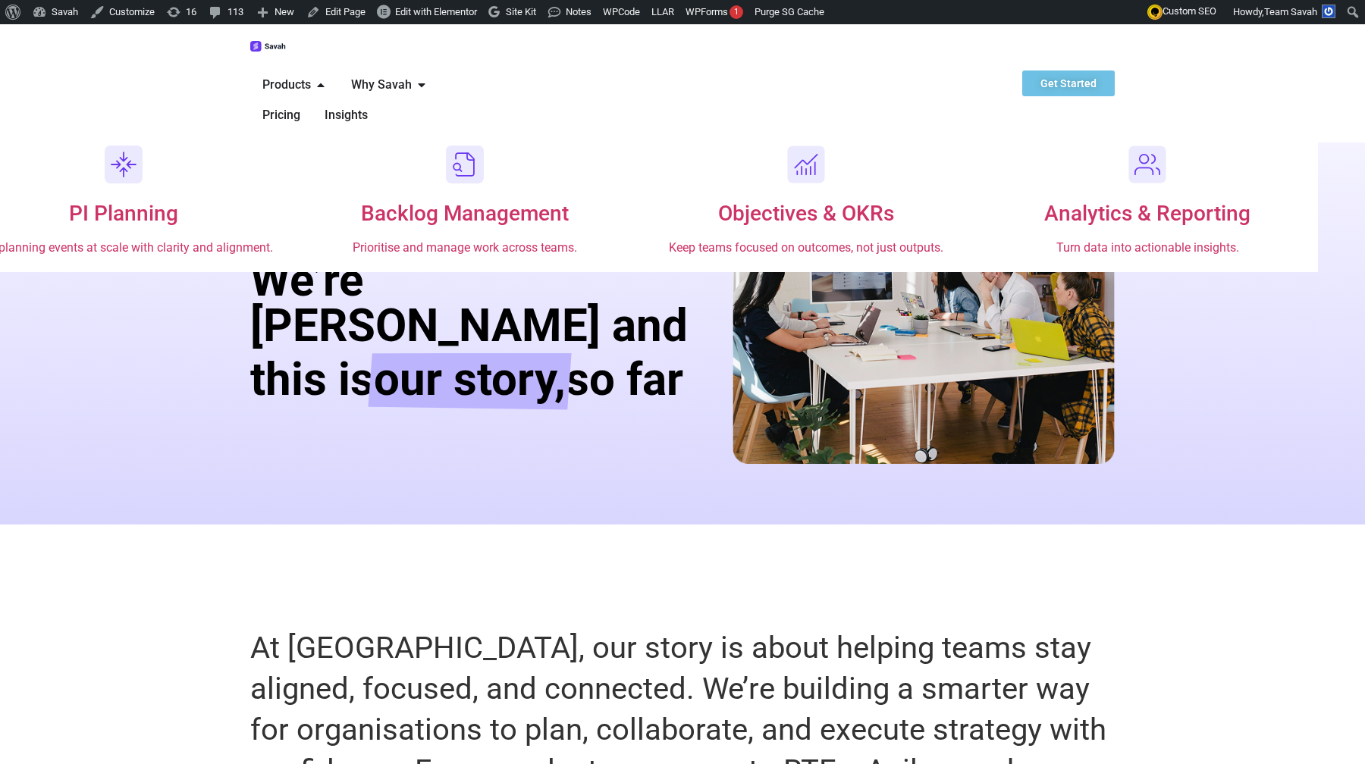
click at [311, 76] on span "Products" at bounding box center [286, 85] width 49 height 18
